Goal: Information Seeking & Learning: Find specific fact

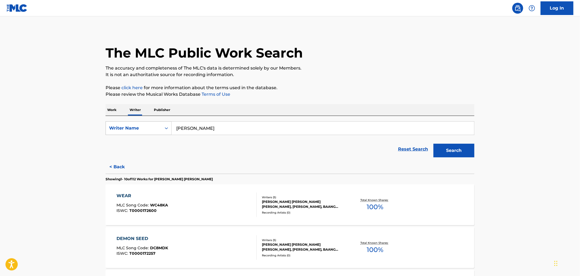
click at [154, 129] on div "Writer Name" at bounding box center [133, 128] width 49 height 7
drag, startPoint x: 222, startPoint y: 132, endPoint x: 133, endPoint y: 132, distance: 89.2
click at [133, 132] on div "SearchWithCriteria029daec2-af21-41da-a1be-277c495686c5 Writer Name [PERSON_NAME]" at bounding box center [290, 128] width 369 height 14
type input "i'm sippin"
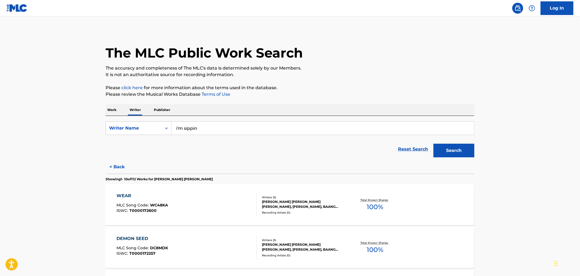
click at [119, 110] on div "Work Writer Publisher" at bounding box center [290, 109] width 369 height 11
click at [117, 111] on p "Work" at bounding box center [112, 109] width 13 height 11
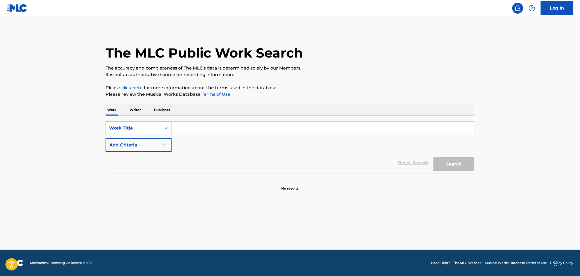
click at [219, 134] on input "Search Form" at bounding box center [323, 128] width 303 height 13
click at [434, 157] on button "Search" at bounding box center [454, 164] width 41 height 14
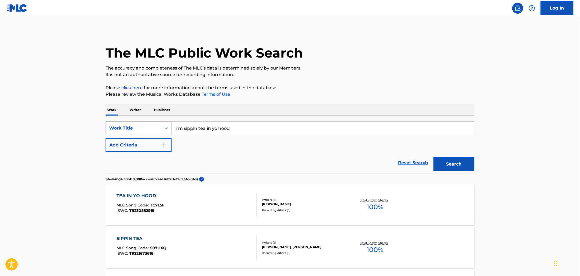
drag, startPoint x: 218, startPoint y: 128, endPoint x: 160, endPoint y: 127, distance: 58.1
click at [160, 127] on div "SearchWithCriteriac6e47bee-58a3-49d4-9971-497fc39d4390 Work Title i'm sippin te…" at bounding box center [290, 128] width 369 height 14
click at [434, 157] on button "Search" at bounding box center [454, 164] width 41 height 14
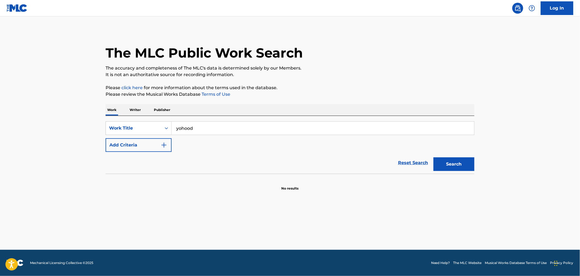
drag, startPoint x: 212, startPoint y: 126, endPoint x: 164, endPoint y: 136, distance: 48.9
click at [164, 136] on div "SearchWithCriteriac6e47bee-58a3-49d4-9971-497fc39d4390 Work Title yohood Add Cr…" at bounding box center [290, 136] width 369 height 31
click at [434, 157] on button "Search" at bounding box center [454, 164] width 41 height 14
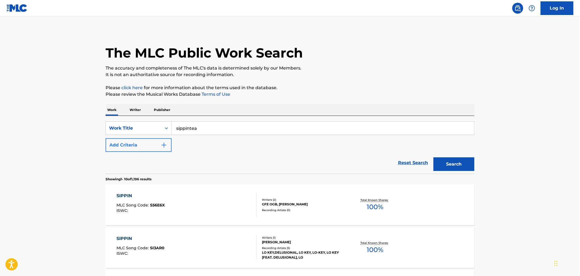
click at [434, 157] on button "Search" at bounding box center [454, 164] width 41 height 14
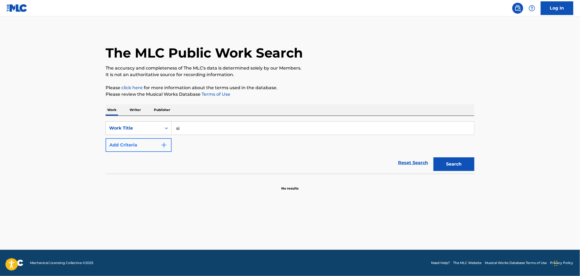
type input "s"
